Goal: Task Accomplishment & Management: Use online tool/utility

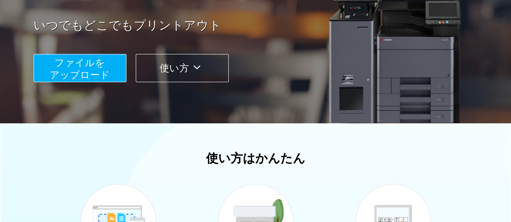
scroll to position [131, 0]
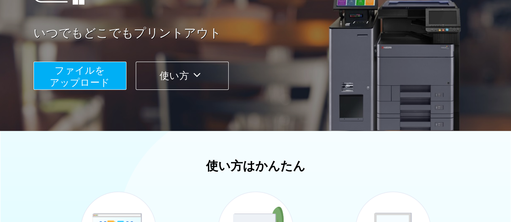
click at [100, 79] on span "ファイルを ​​アップロード" at bounding box center [80, 76] width 60 height 23
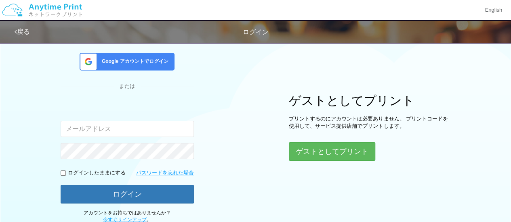
scroll to position [57, 0]
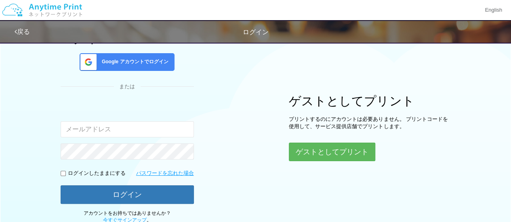
click at [135, 67] on div "Google アカウントでログイン" at bounding box center [127, 62] width 95 height 18
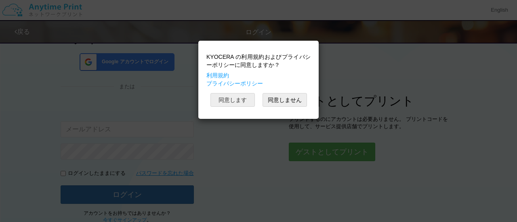
click at [237, 101] on button "同意します" at bounding box center [232, 100] width 44 height 14
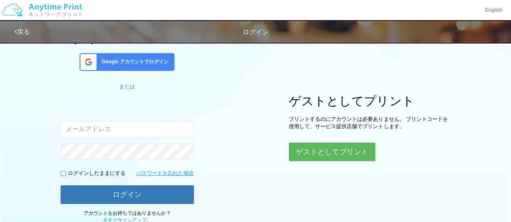
scroll to position [58, 0]
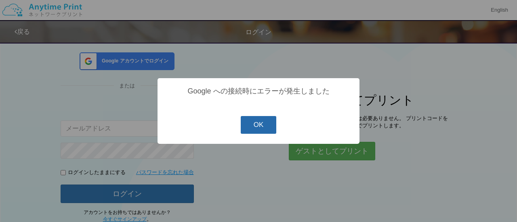
click at [268, 124] on button "OK" at bounding box center [259, 125] width 36 height 18
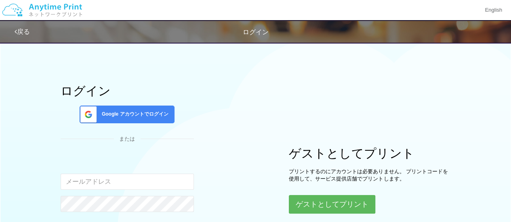
scroll to position [5, 0]
click at [303, 205] on button "ゲストとしてプリント" at bounding box center [332, 205] width 86 height 18
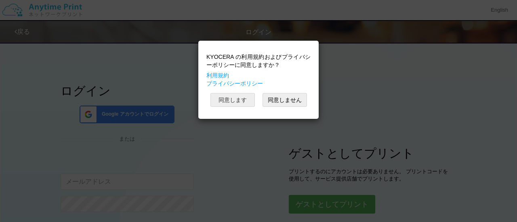
click at [237, 101] on button "同意します" at bounding box center [232, 100] width 44 height 14
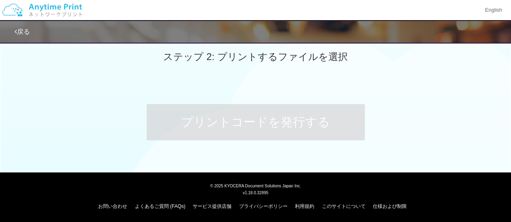
scroll to position [164, 0]
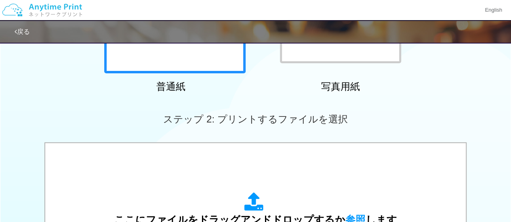
click at [249, 122] on span "ステップ 2: プリントするファイルを選択" at bounding box center [255, 119] width 184 height 11
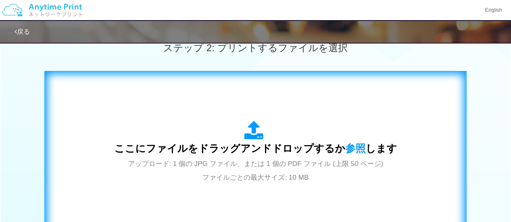
scroll to position [236, 0]
click at [213, 165] on span "アップロード: 1 個の JPG ファイル、または 1 個の PDF ファイル (上限 50 ページ) ファイルごとの最大サイズ: 10 MB" at bounding box center [255, 170] width 255 height 21
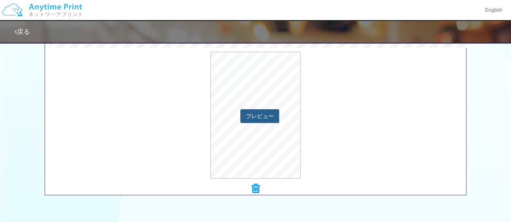
scroll to position [280, 0]
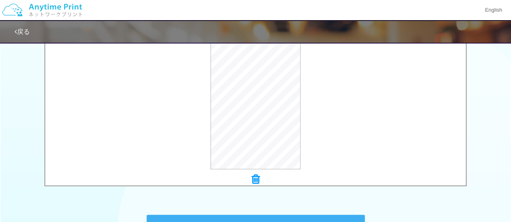
click at [256, 180] on icon at bounding box center [256, 179] width 8 height 10
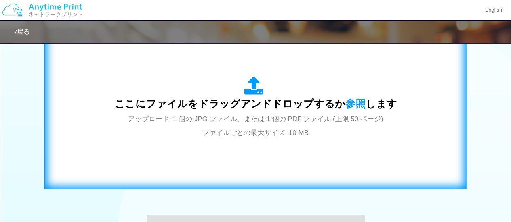
click at [262, 126] on div "ここにファイルをドラッグアンドドロップするか 参照 します アップロード: 1 個の JPG ファイル、または 1 個の PDF ファイル (上限 50 ペー…" at bounding box center [255, 107] width 283 height 63
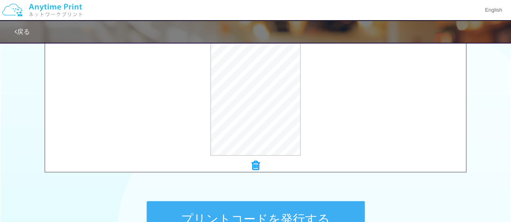
scroll to position [391, 0]
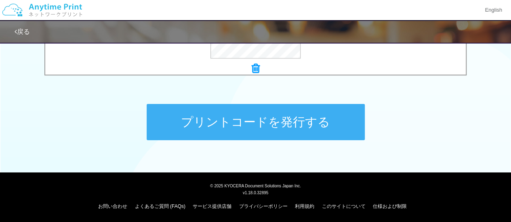
click at [251, 125] on button "プリントコードを発行する" at bounding box center [256, 122] width 218 height 36
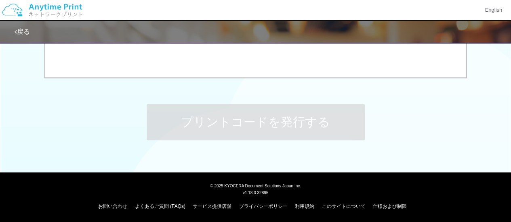
scroll to position [0, 0]
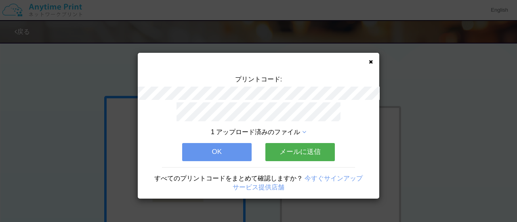
click at [275, 154] on button "メールに送信" at bounding box center [299, 152] width 69 height 18
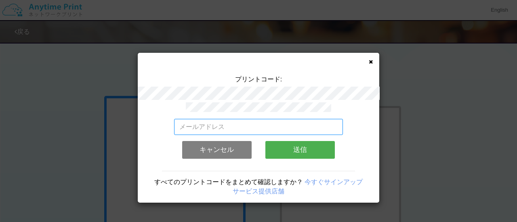
click at [239, 124] on input "email" at bounding box center [258, 127] width 169 height 16
type input "[EMAIL_ADDRESS][DOMAIN_NAME]"
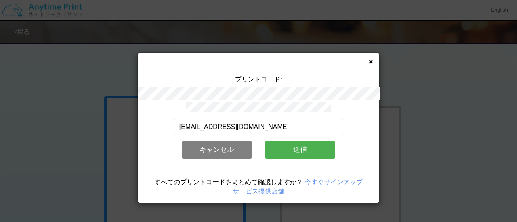
click at [283, 149] on button "送信" at bounding box center [299, 150] width 69 height 18
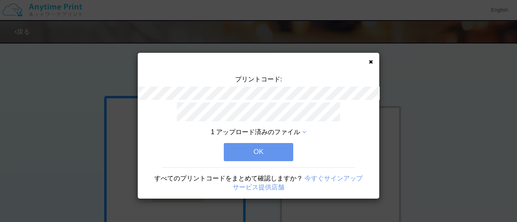
click at [266, 147] on button "OK" at bounding box center [258, 152] width 69 height 18
